Goal: Task Accomplishment & Management: Use online tool/utility

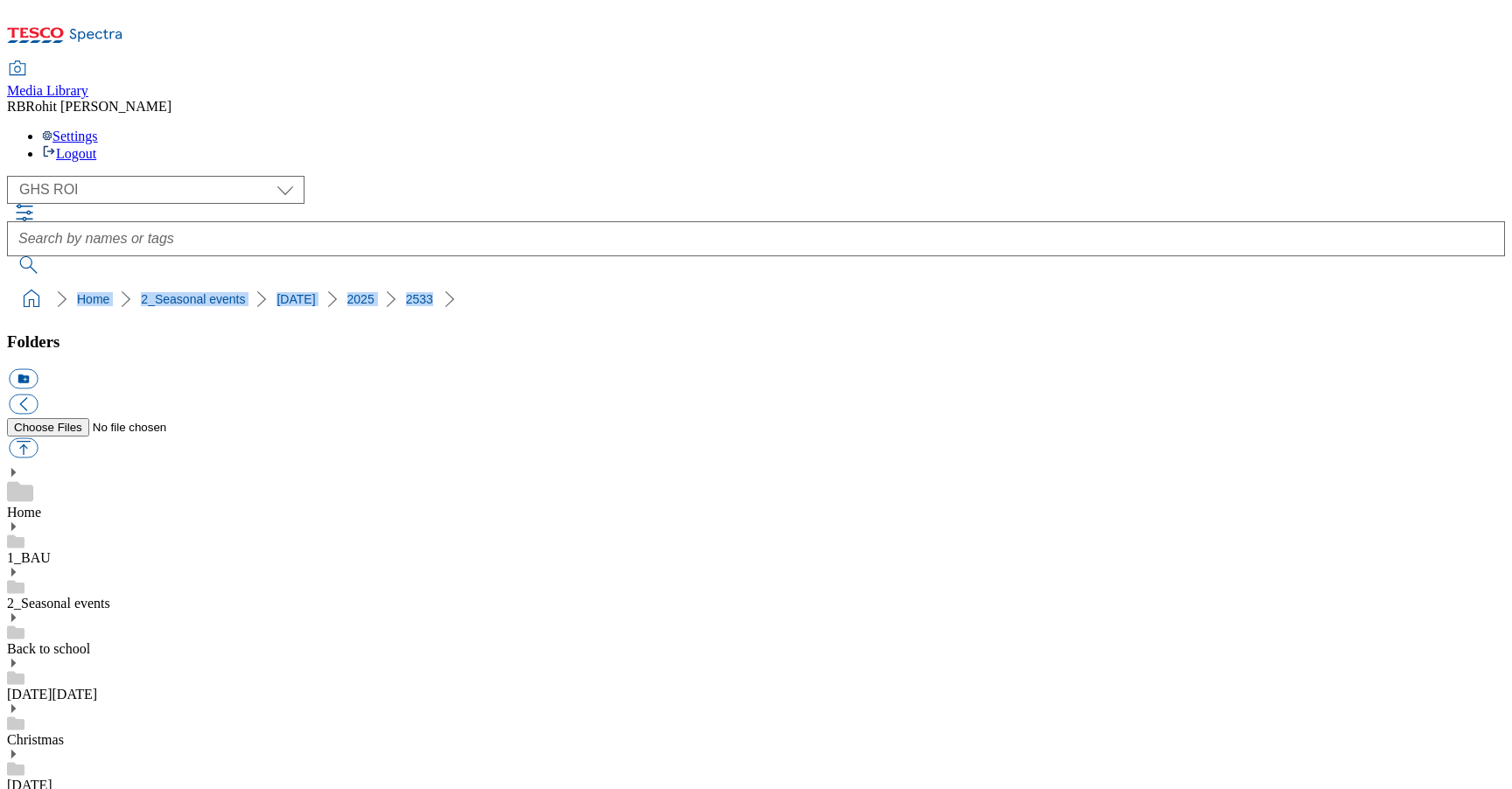
scroll to position [32, 0]
click at [73, 657] on div "[DATE][DATE]" at bounding box center [756, 680] width 1498 height 45
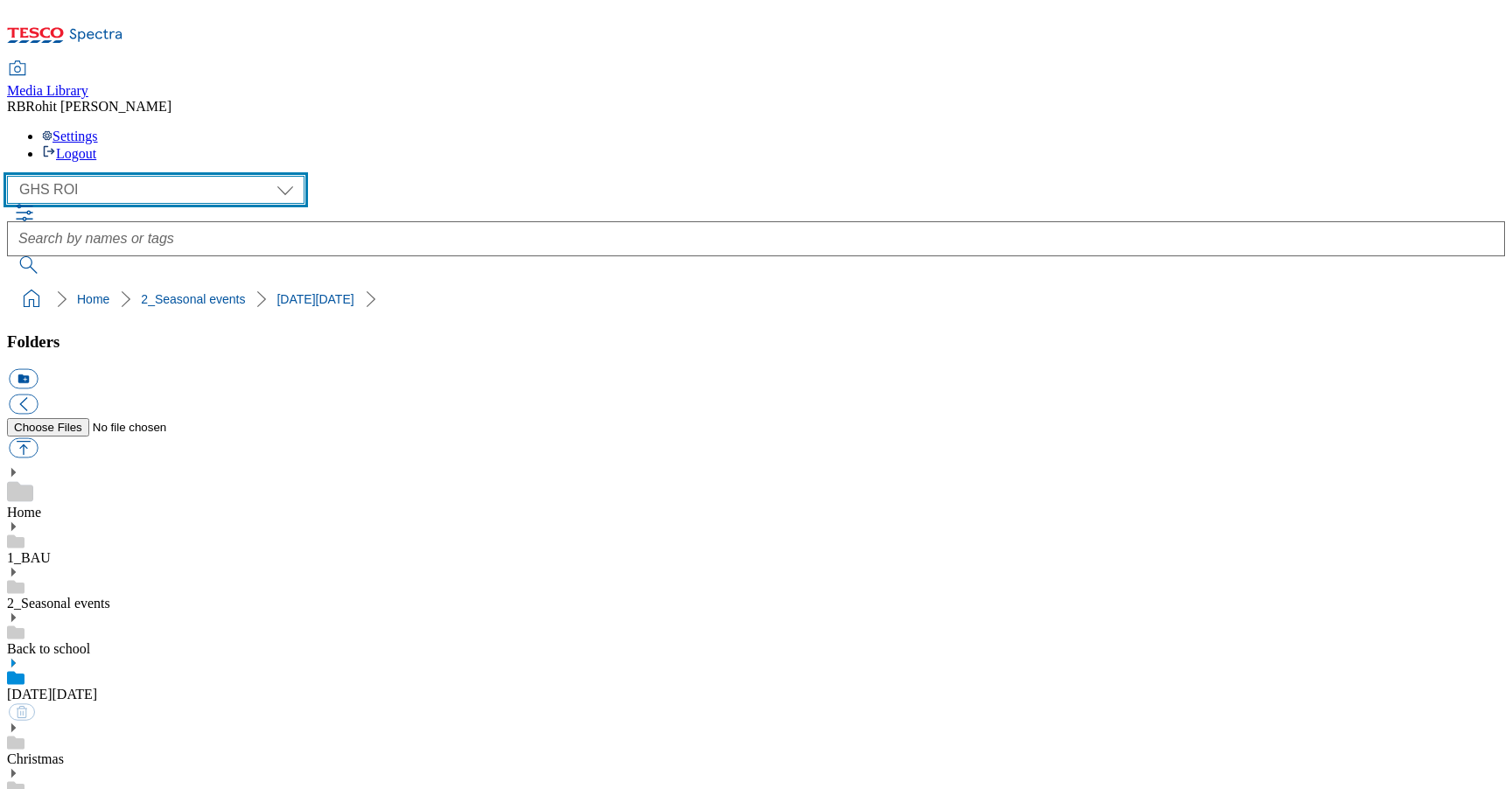
click at [103, 176] on select "Clubcard Marketing Clubcard ROI Dotcom UK GHS Marketing UK GHS ROI Realfood Tes…" at bounding box center [156, 189] width 298 height 28
select select "flare-ghs-mktg"
click at [13, 176] on select "Clubcard Marketing Clubcard ROI Dotcom UK GHS Marketing UK GHS ROI Realfood Tes…" at bounding box center [156, 189] width 298 height 28
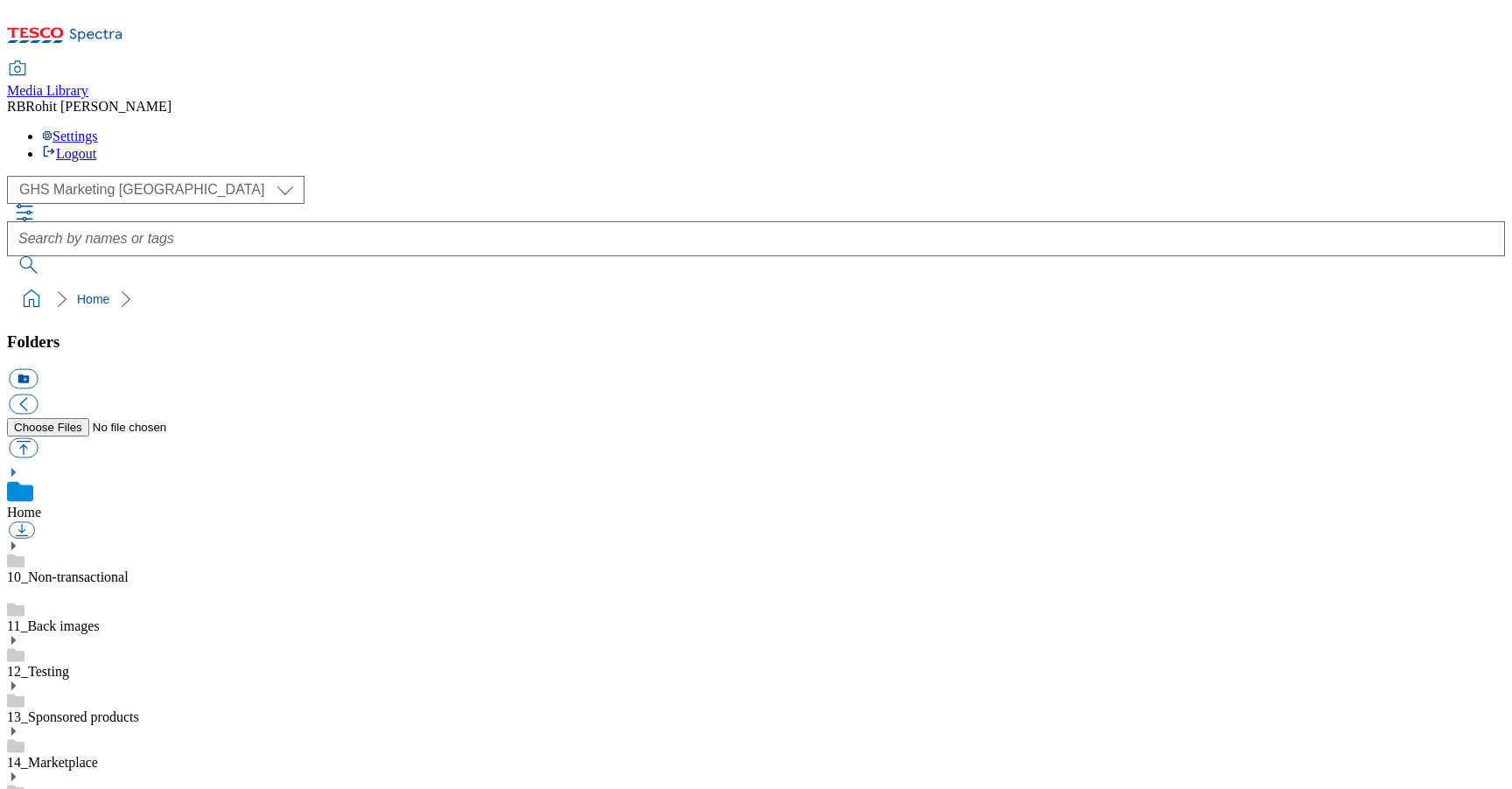
scroll to position [3, 0]
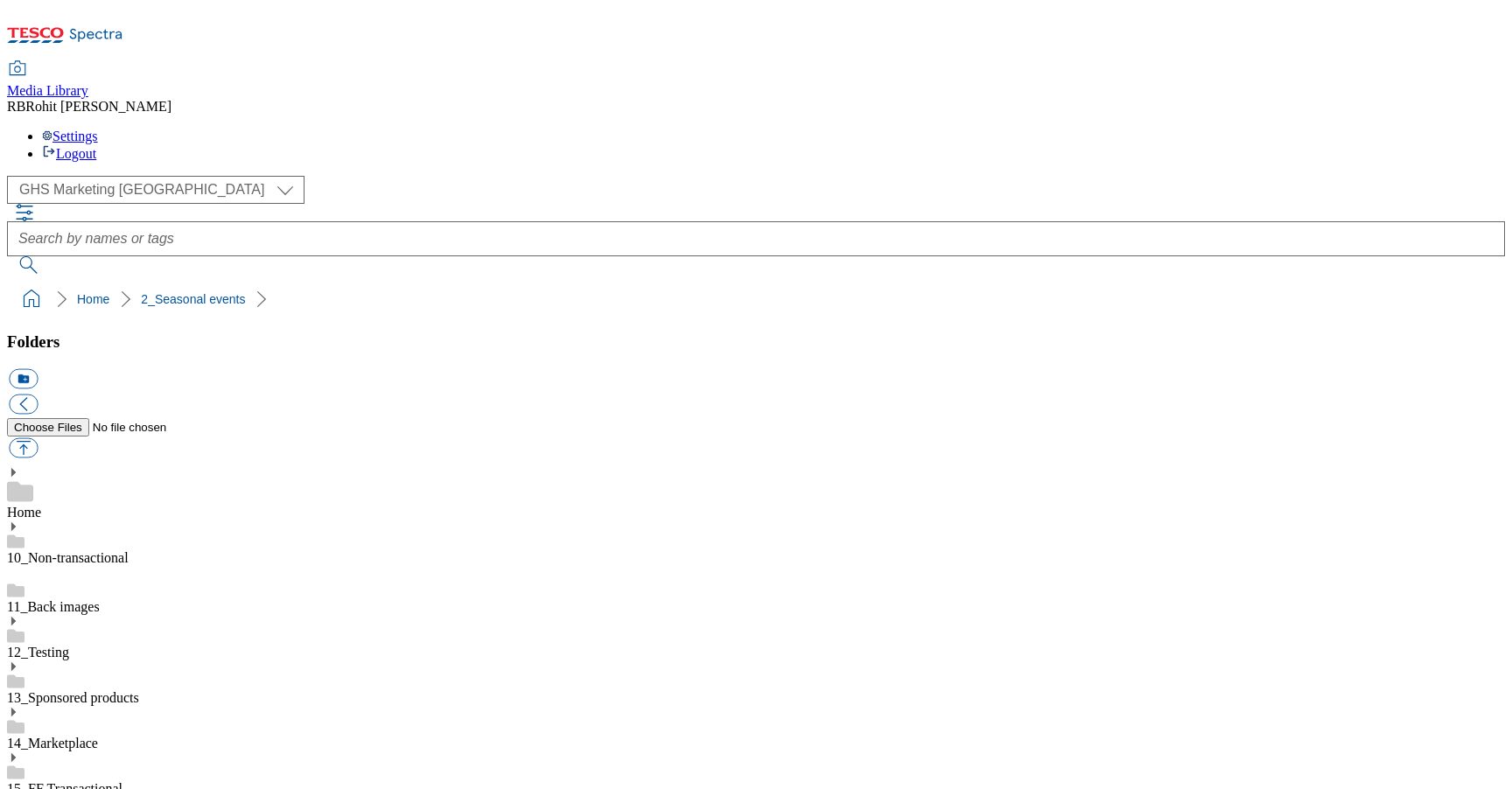
scroll to position [702, 0]
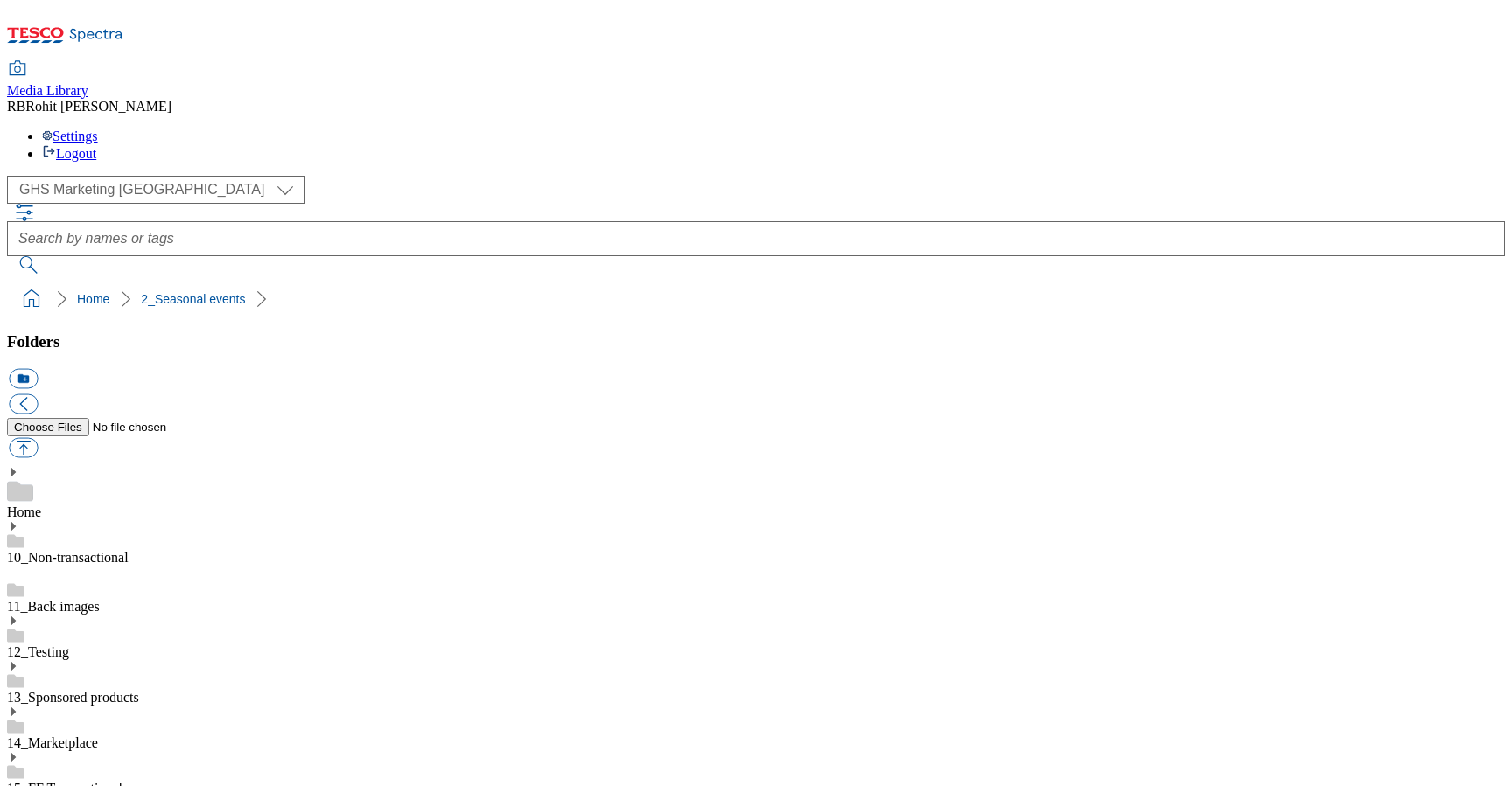
click at [41, 505] on link "Home" at bounding box center [24, 512] width 34 height 14
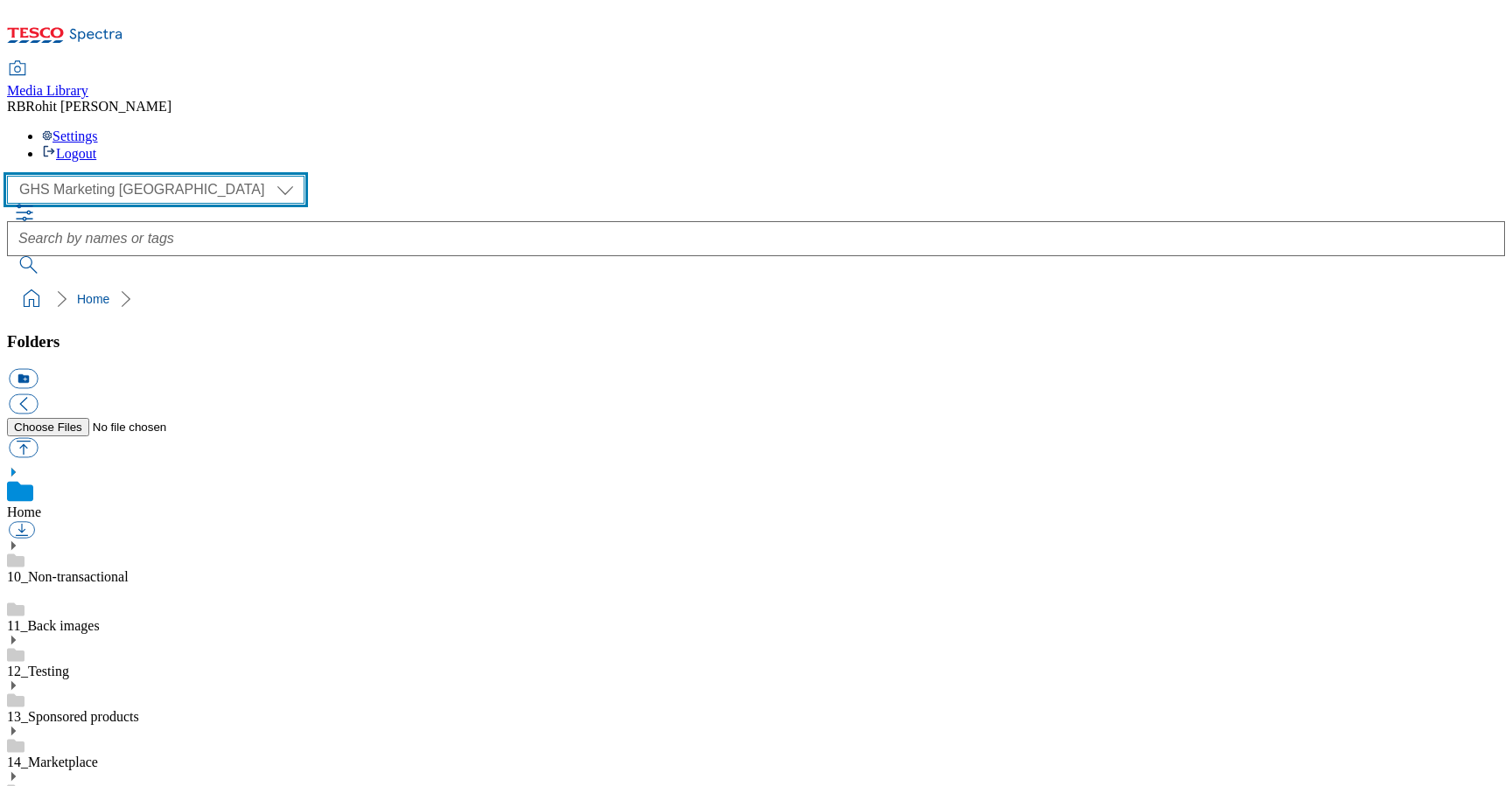
click at [105, 176] on select "Clubcard Marketing Clubcard ROI Dotcom UK GHS Marketing UK GHS ROI Realfood Tes…" at bounding box center [156, 189] width 298 height 28
select select "flare-ghs-roi"
click at [13, 176] on select "Clubcard Marketing Clubcard ROI Dotcom UK GHS Marketing UK GHS ROI Realfood Tes…" at bounding box center [156, 189] width 298 height 28
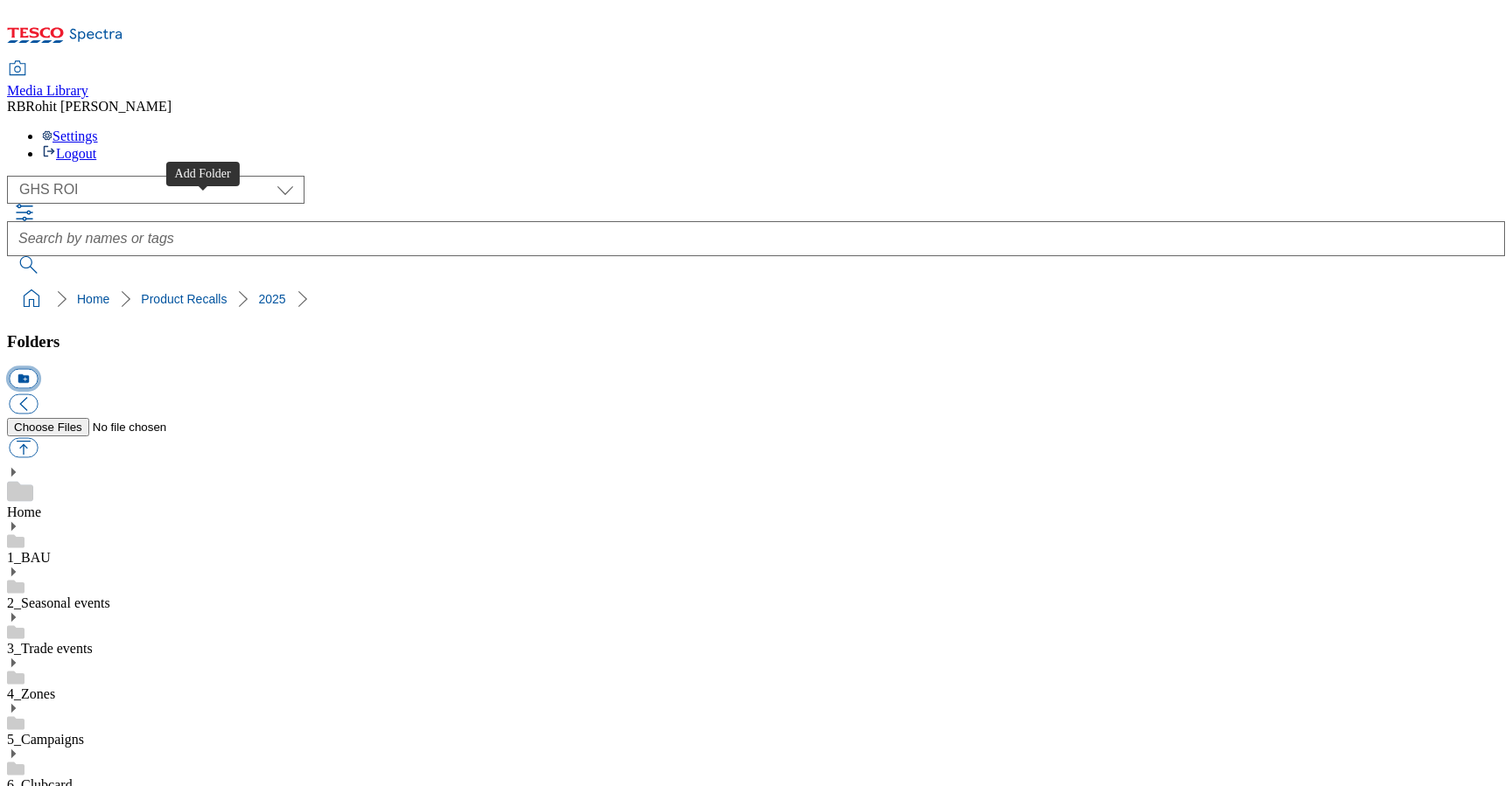
click at [38, 370] on button "icon_new_folder" at bounding box center [23, 379] width 29 height 20
type input "2533"
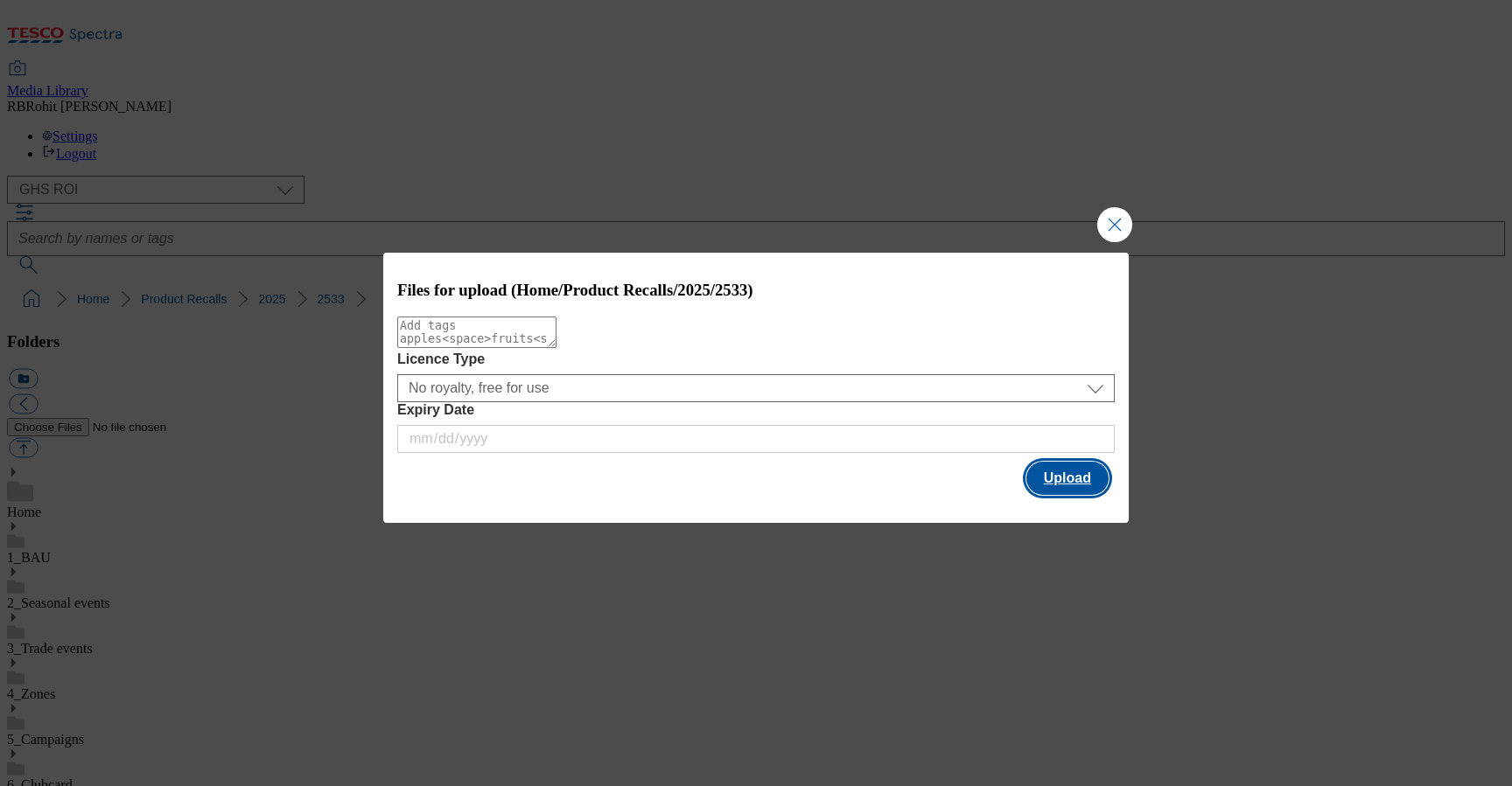
click at [1055, 480] on button "Upload" at bounding box center [1067, 478] width 82 height 33
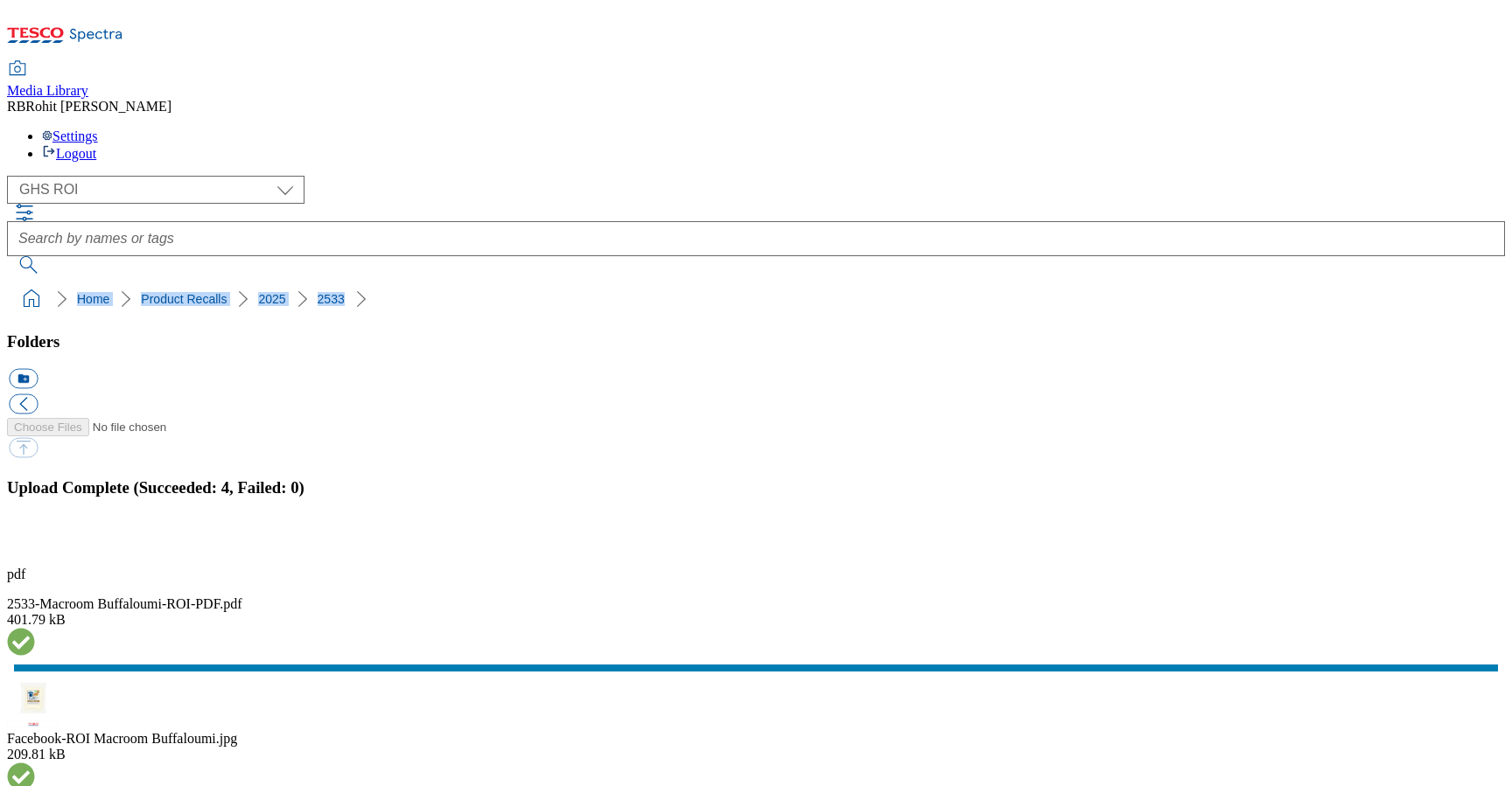
drag, startPoint x: 5, startPoint y: 172, endPoint x: 299, endPoint y: 162, distance: 294.2
click at [299, 282] on nav "Home Product Recalls 2025 2533" at bounding box center [756, 298] width 1498 height 33
copy ol "Home Product Recalls 2025 2533"
click at [35, 535] on button "button" at bounding box center [22, 543] width 26 height 16
